Goal: Check status

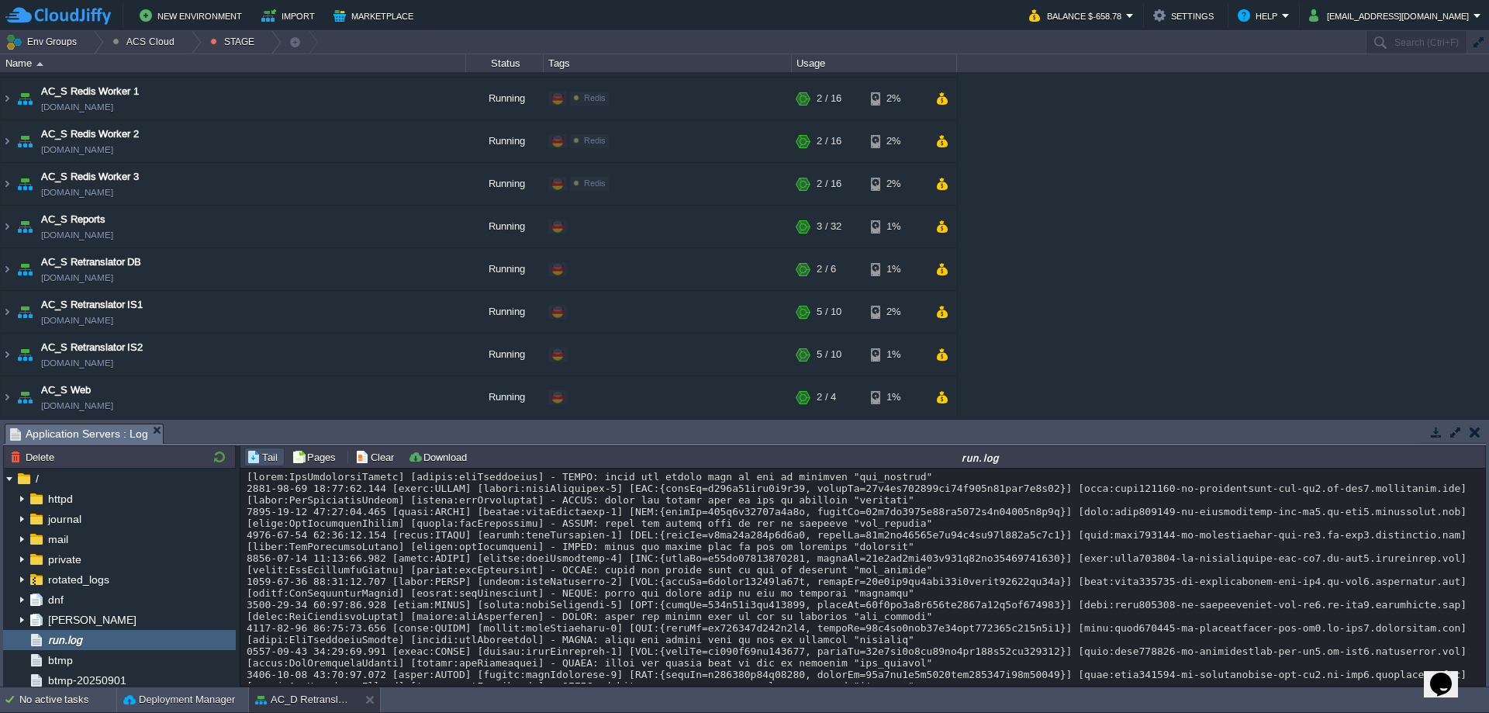
scroll to position [23115, 0]
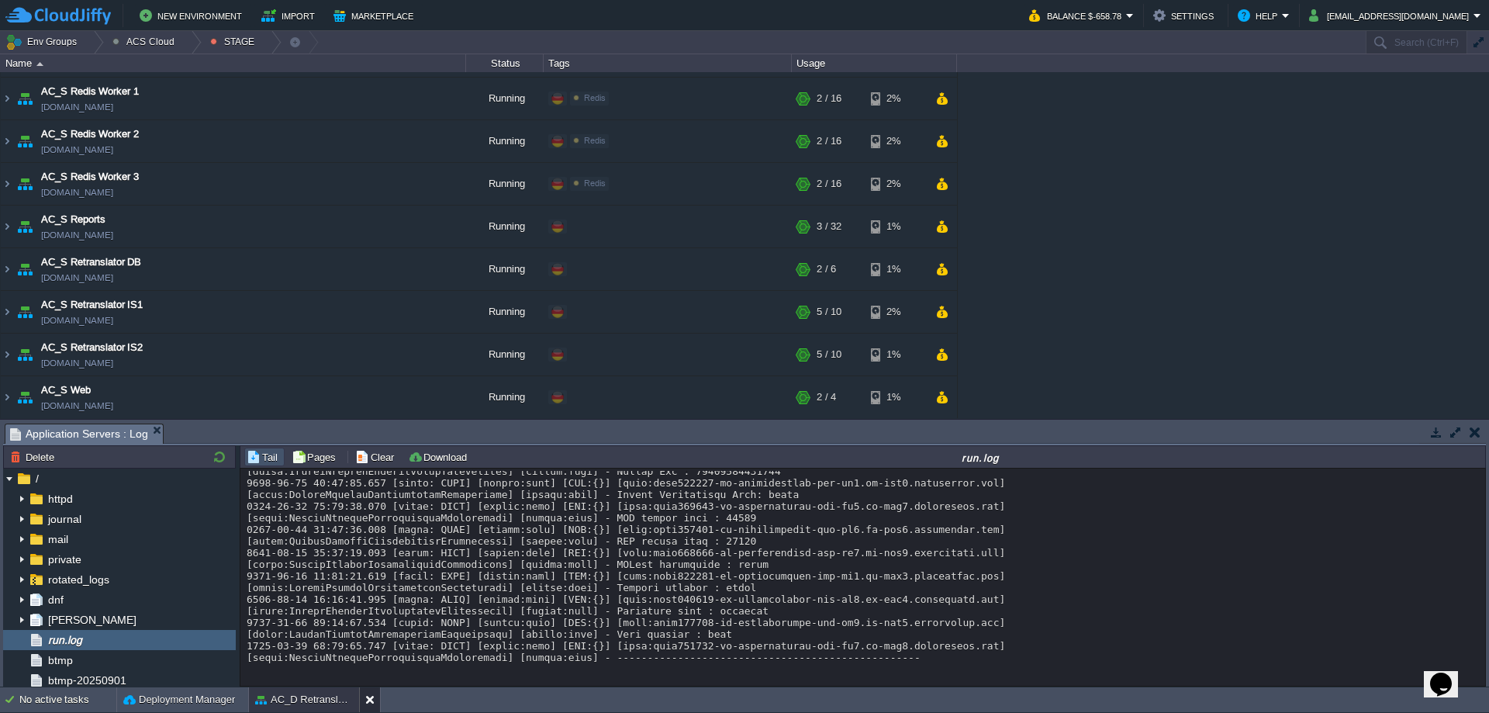
click at [362, 697] on div at bounding box center [369, 699] width 21 height 25
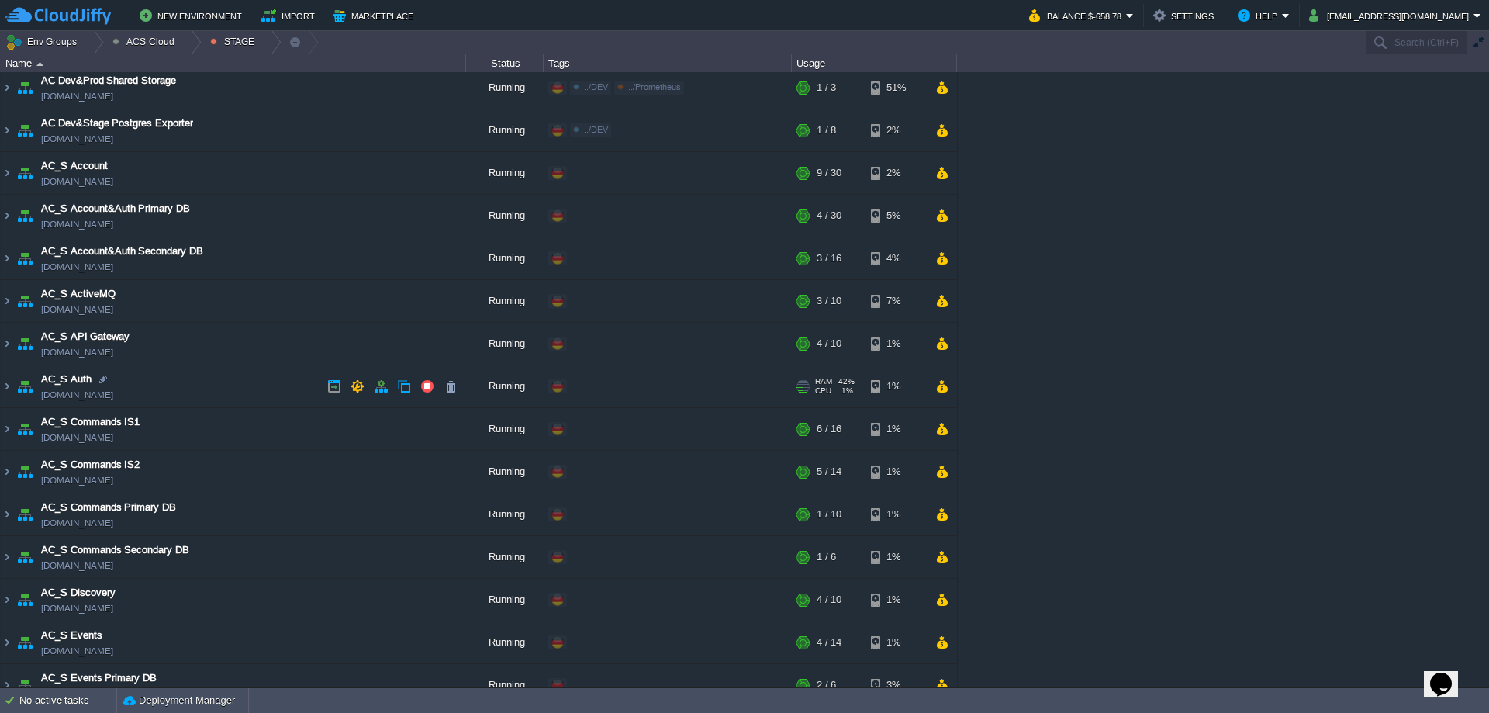
scroll to position [0, 0]
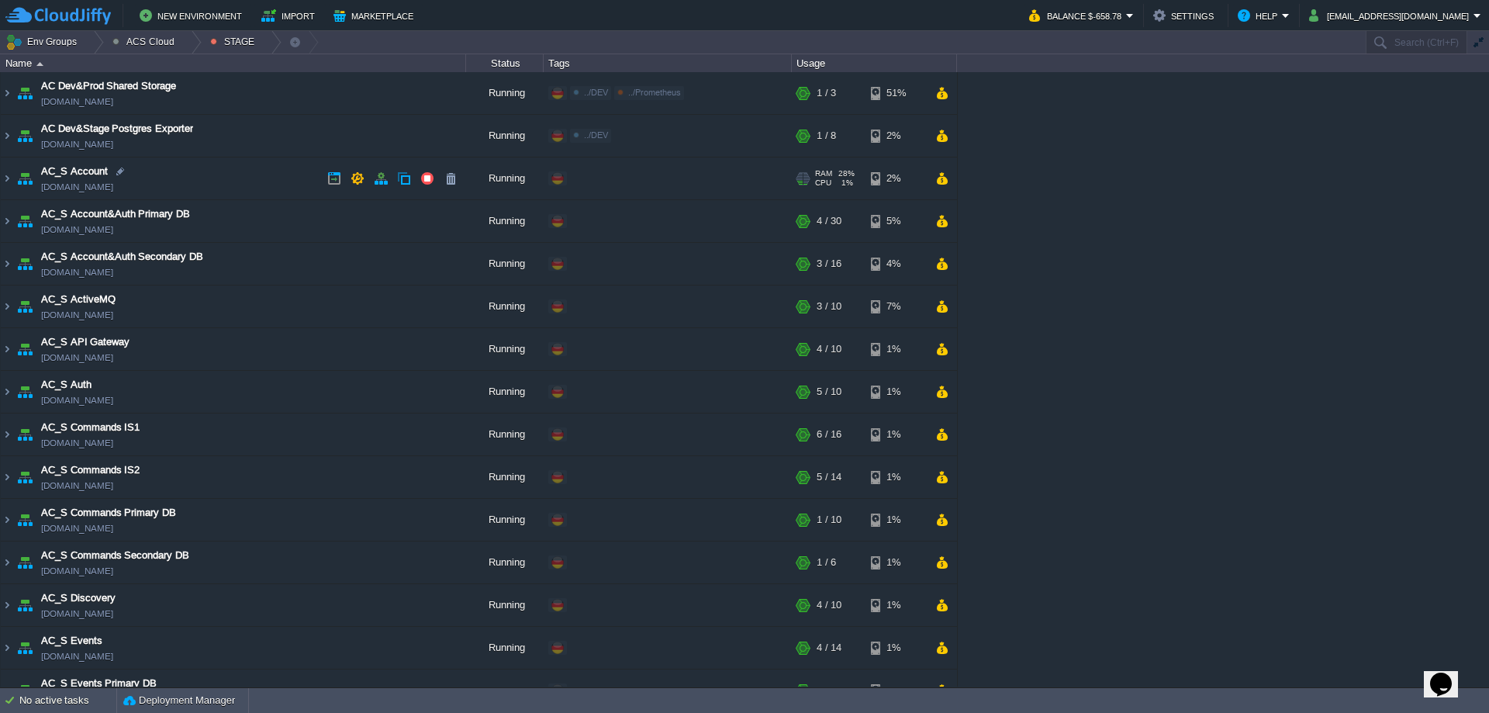
click at [13, 184] on td "AC_S Account [DOMAIN_NAME]" at bounding box center [233, 178] width 465 height 43
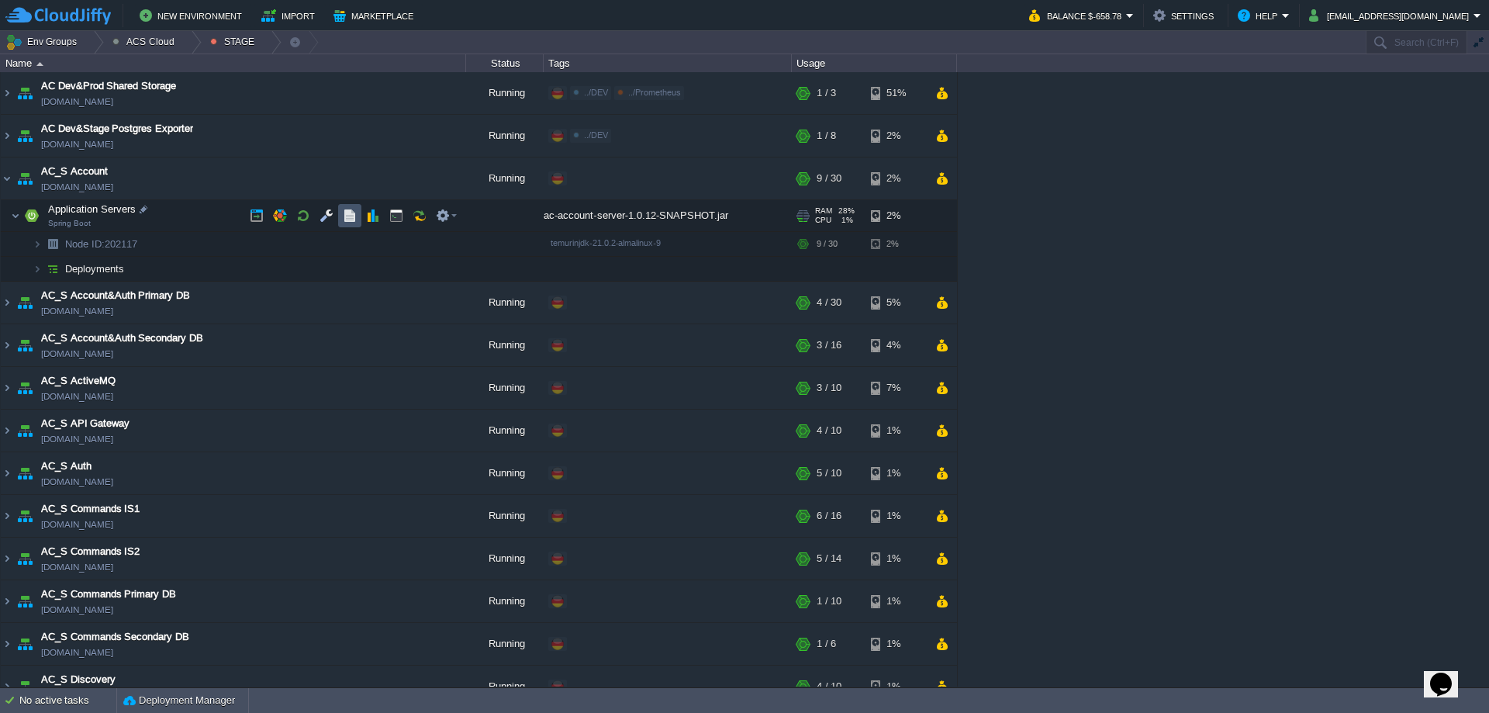
click at [348, 209] on button "button" at bounding box center [350, 216] width 14 height 14
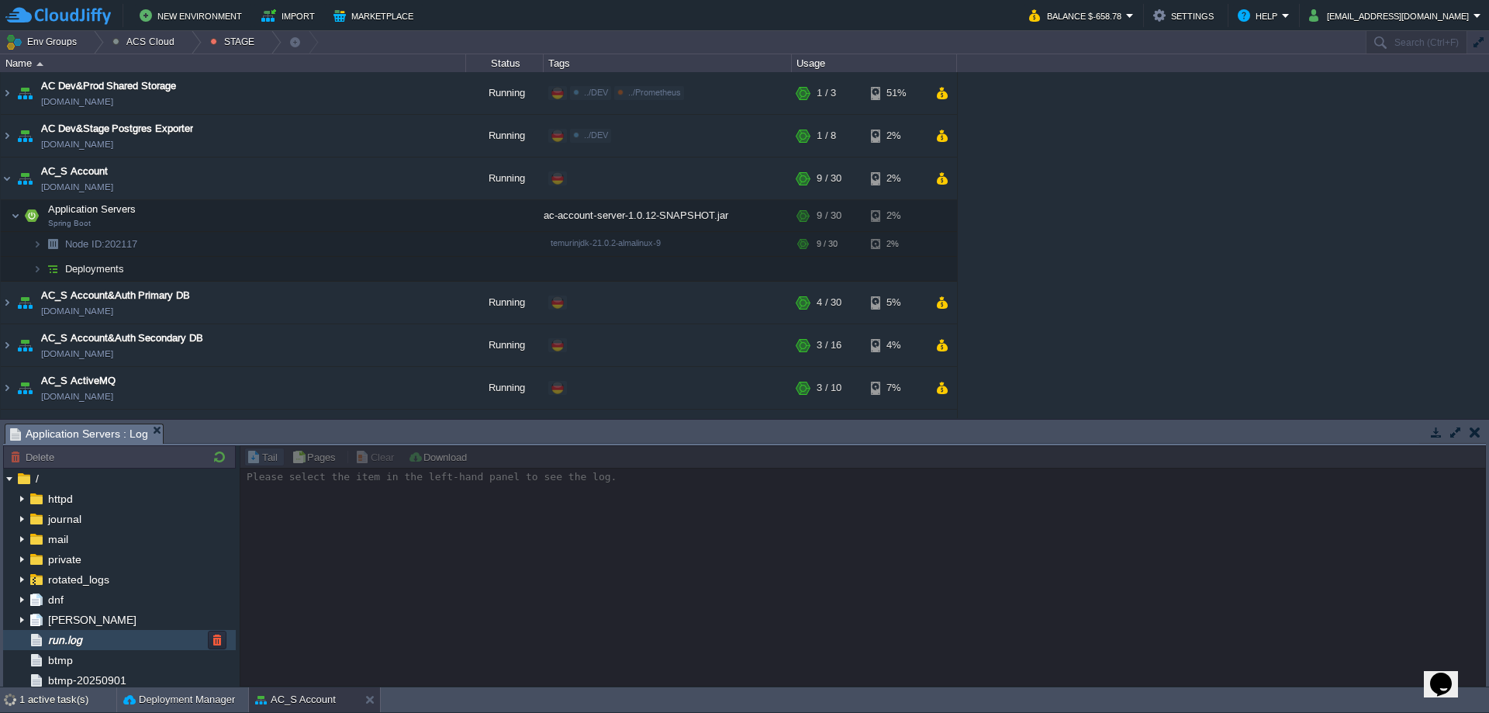
click at [67, 636] on span "run.log" at bounding box center [65, 640] width 40 height 14
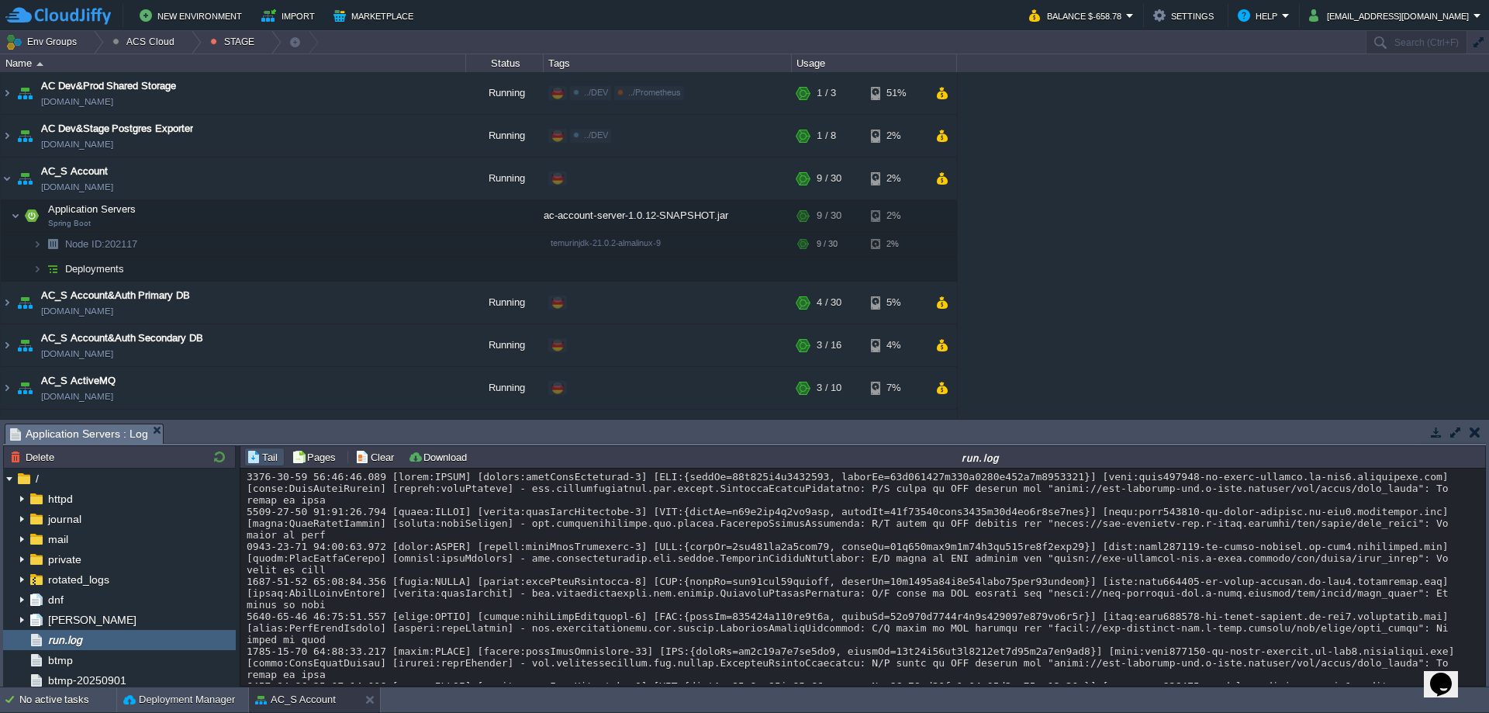
scroll to position [11519, 0]
click at [181, 45] on div at bounding box center [191, 42] width 21 height 22
click at [150, 66] on link "DEV" at bounding box center [151, 65] width 92 height 17
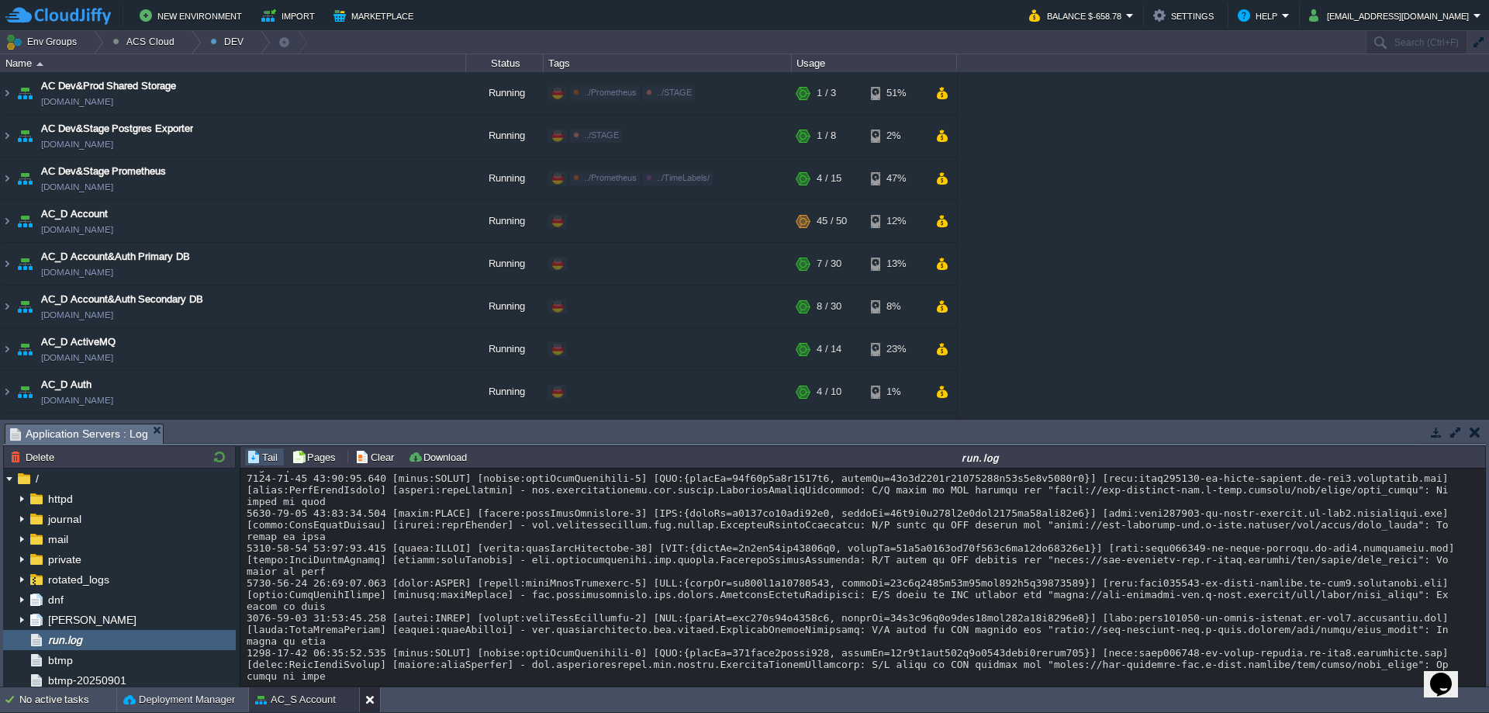
click at [372, 695] on button at bounding box center [373, 700] width 16 height 16
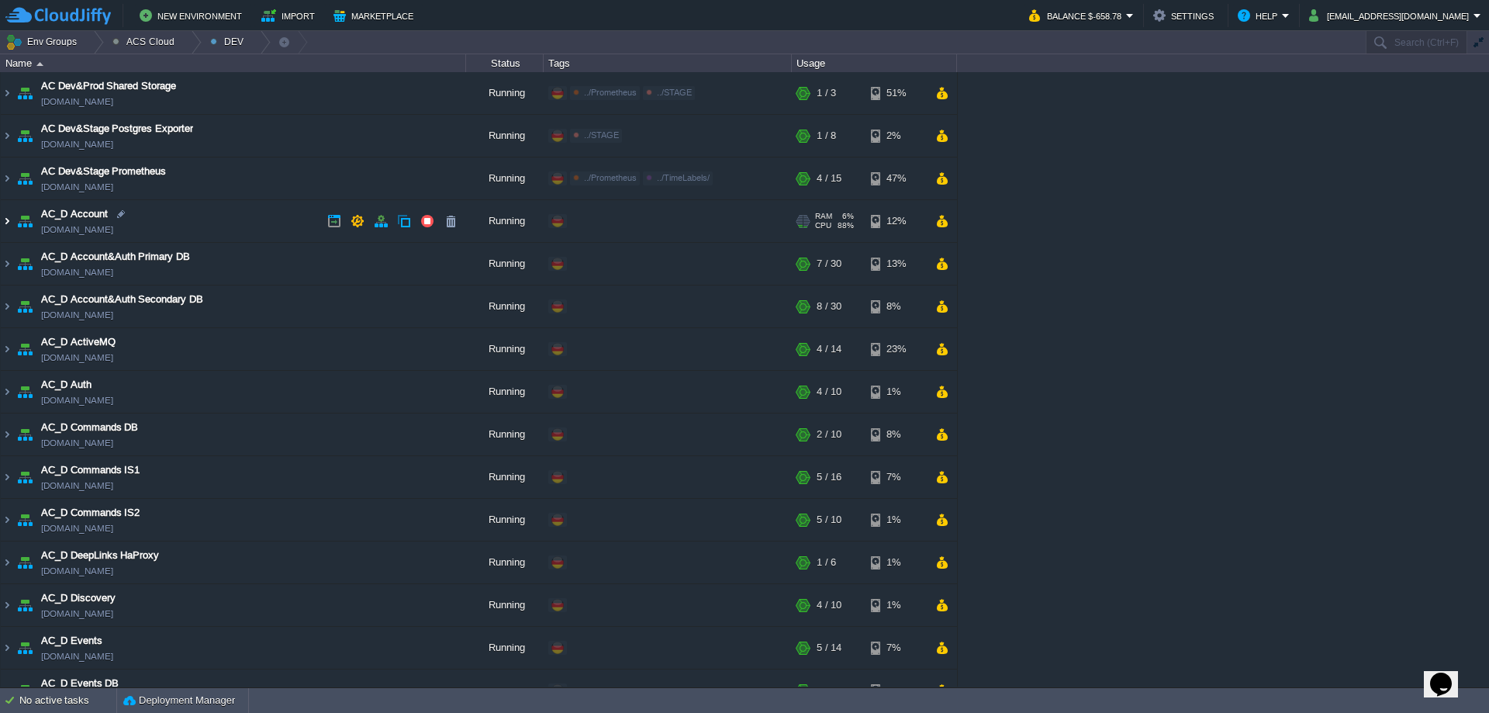
click at [2, 222] on img at bounding box center [7, 221] width 12 height 42
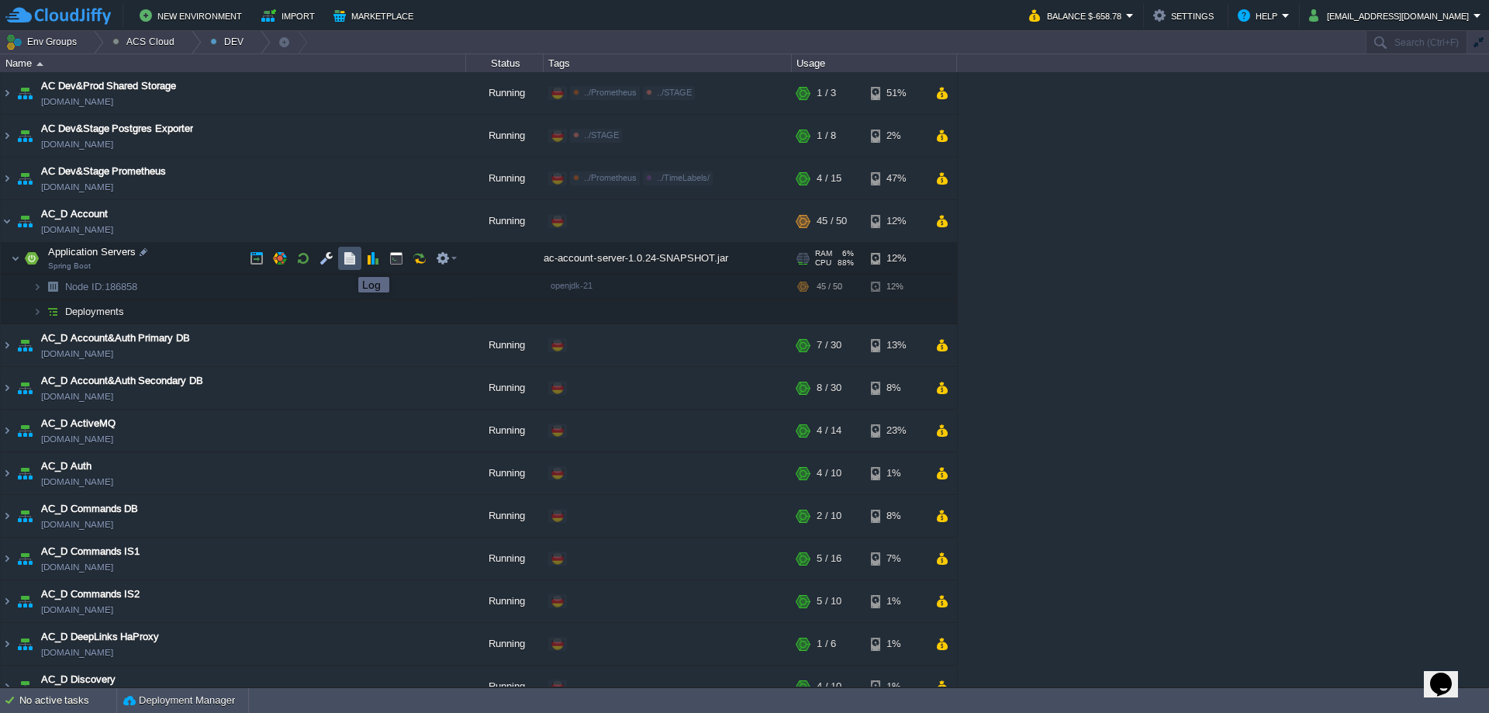
click at [347, 263] on button "button" at bounding box center [350, 258] width 14 height 14
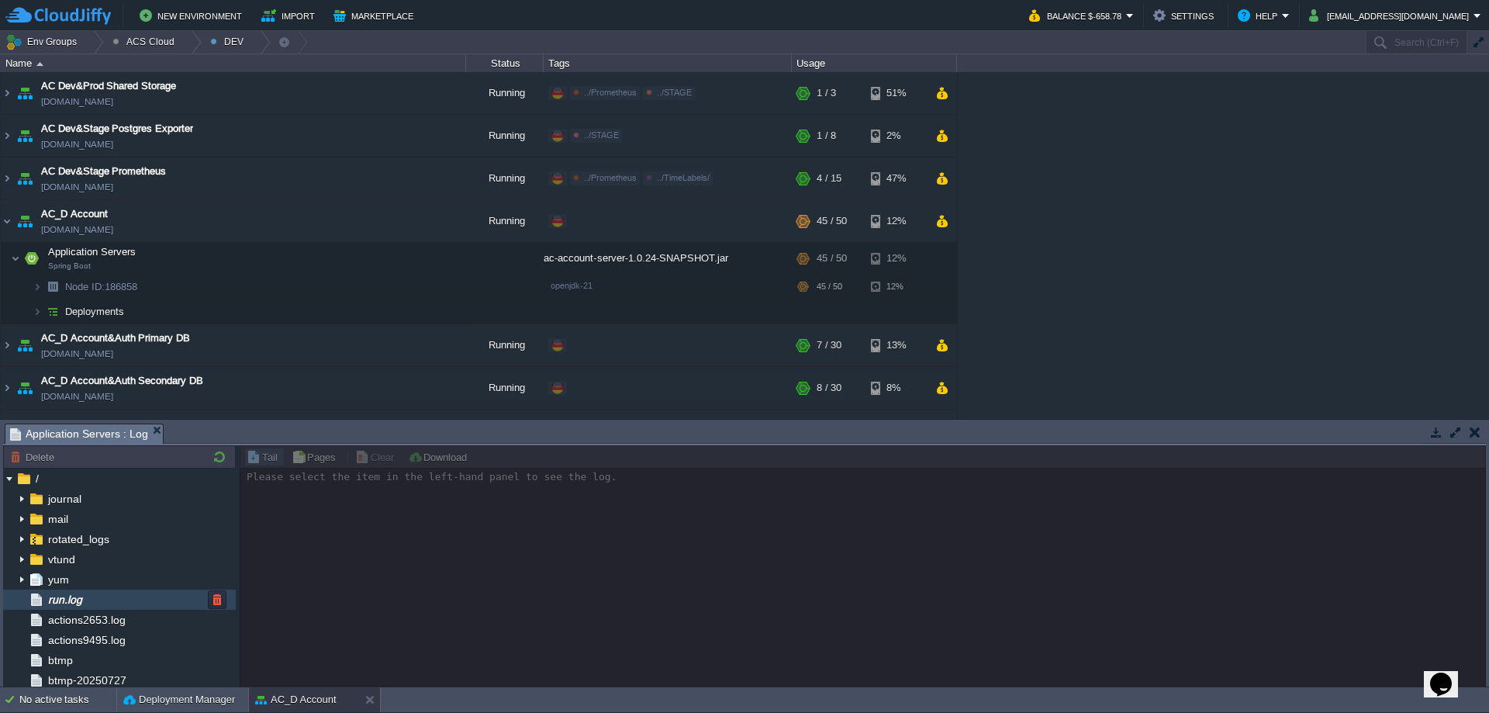
click at [102, 597] on div "run.log" at bounding box center [119, 600] width 233 height 20
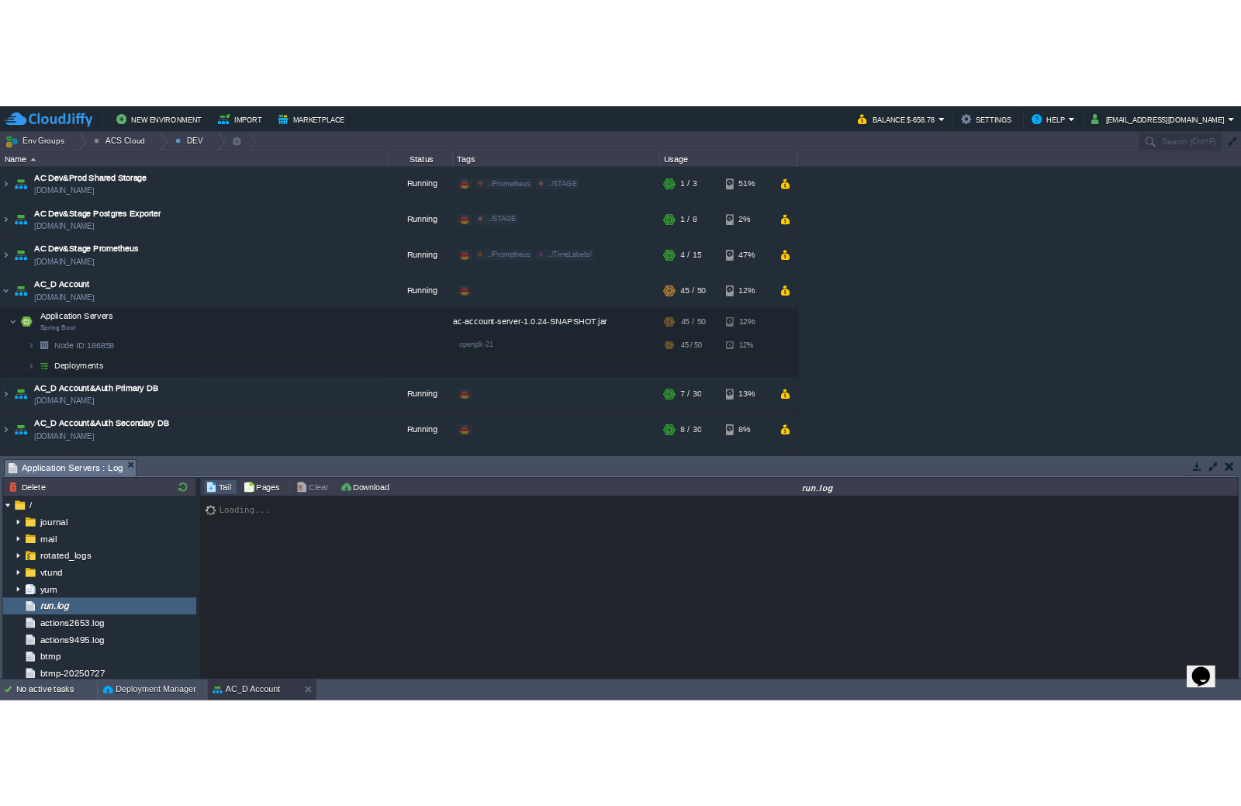
scroll to position [3008, 0]
